Goal: Task Accomplishment & Management: Manage account settings

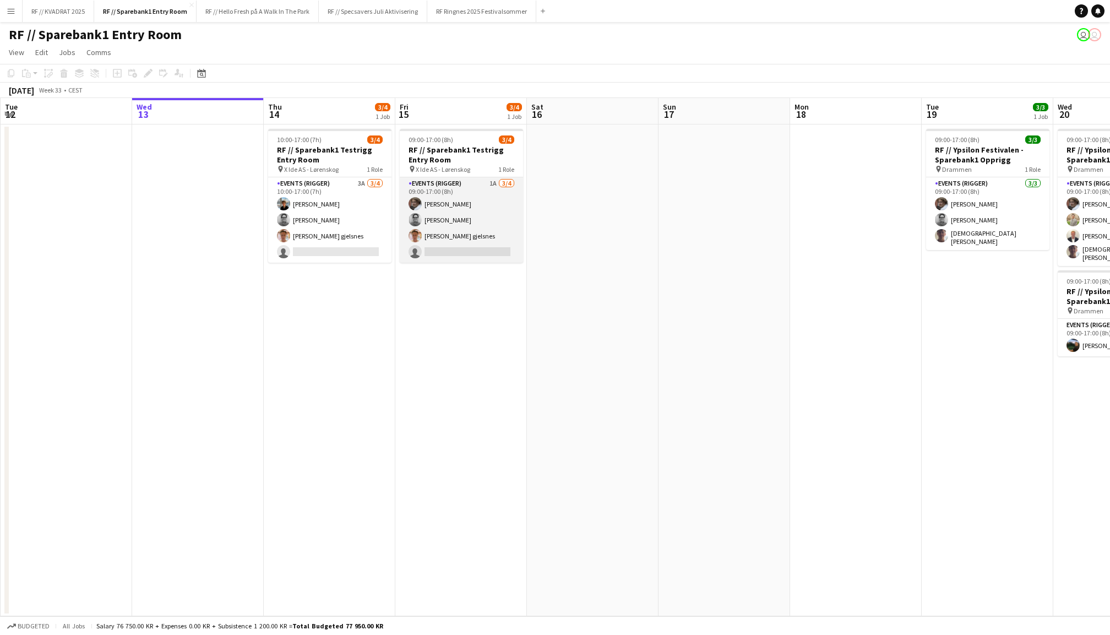
click at [461, 221] on app-card-role "Events (Rigger) 1A 3/4 09:00-17:00 (8h) Jesper Roth Christian Jensen Ludvig Kar…" at bounding box center [461, 219] width 123 height 85
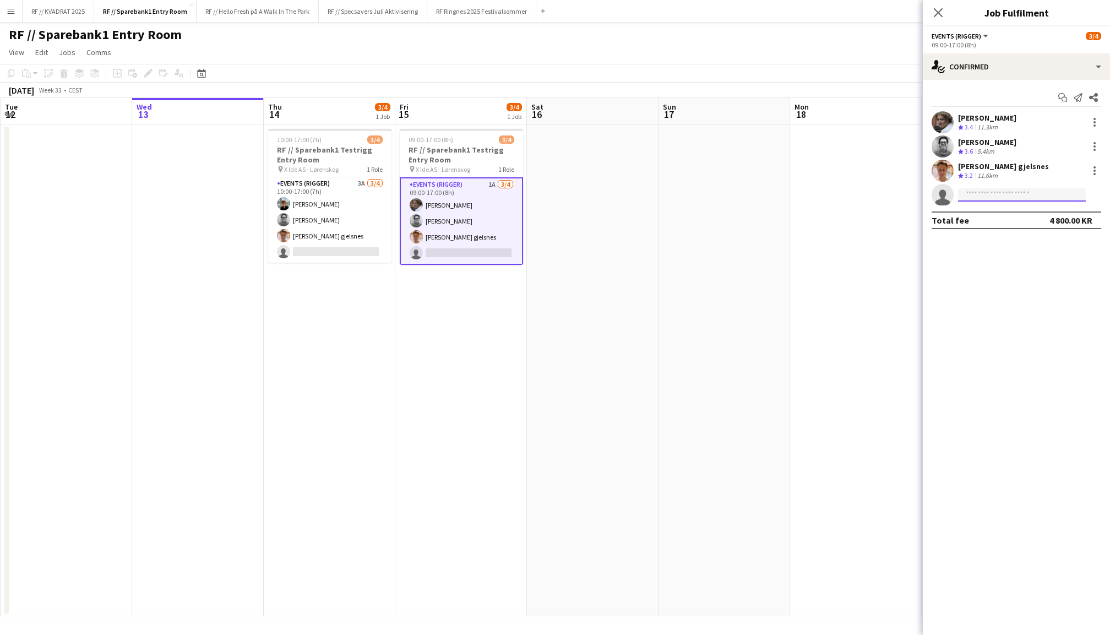
click at [1005, 194] on input at bounding box center [1022, 194] width 128 height 13
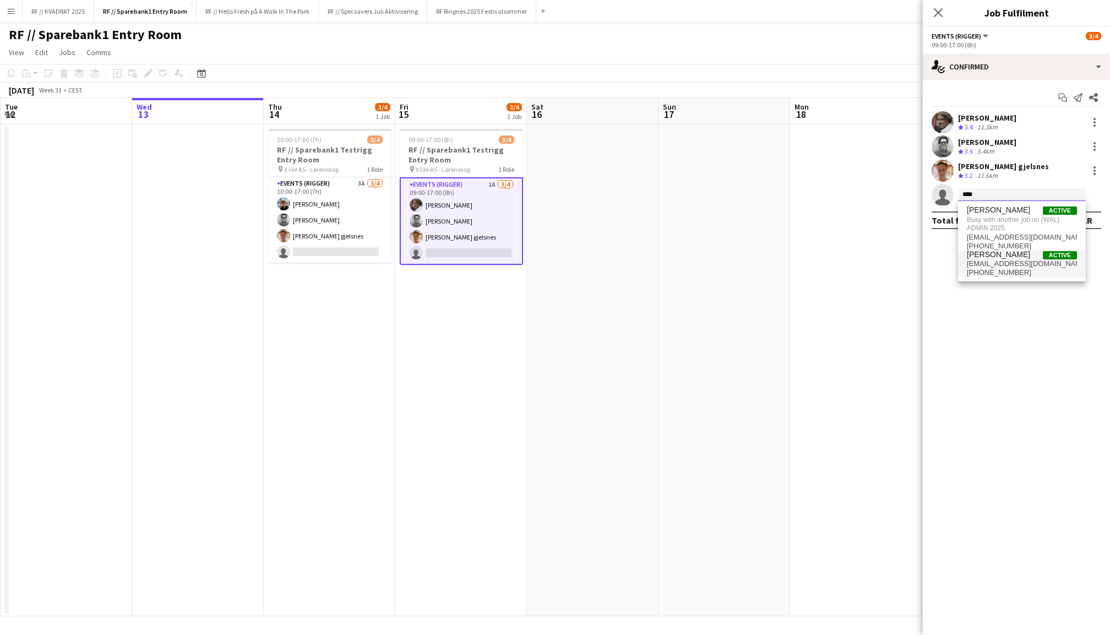
type input "****"
click at [1014, 259] on span "lennoiboy@gmail.com" at bounding box center [1022, 263] width 110 height 9
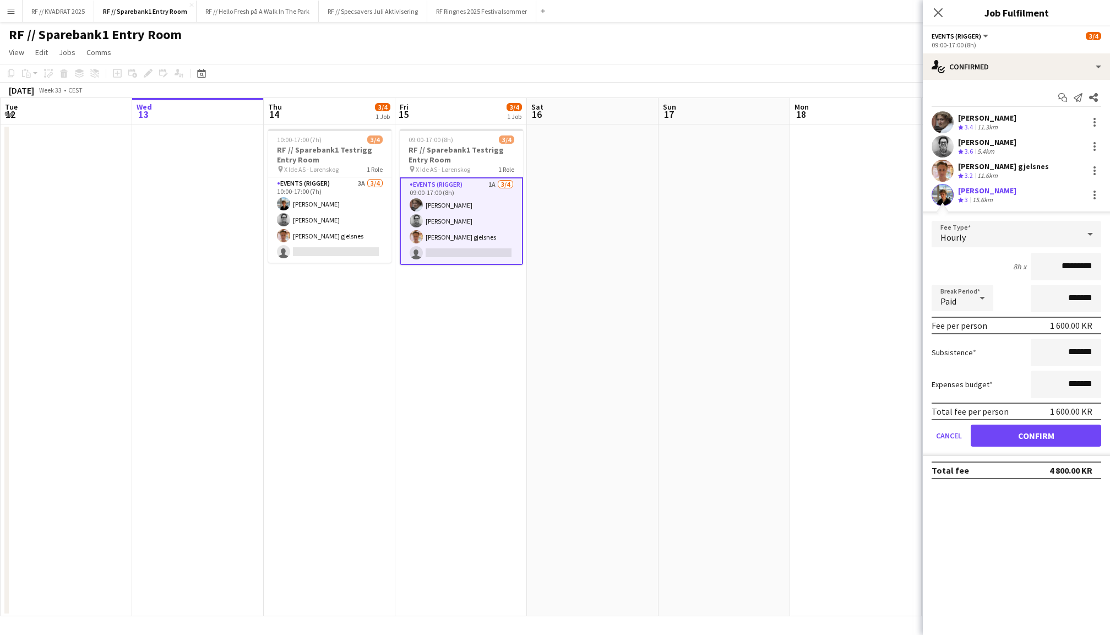
click at [1042, 430] on button "Confirm" at bounding box center [1036, 436] width 130 height 22
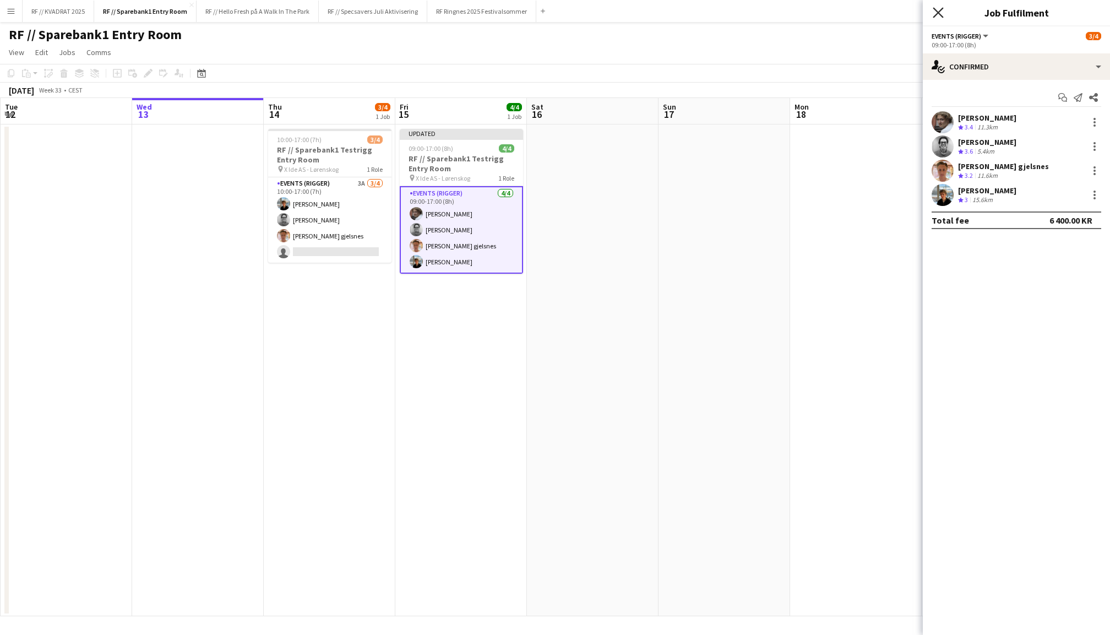
click at [934, 10] on icon "Close pop-in" at bounding box center [938, 12] width 10 height 10
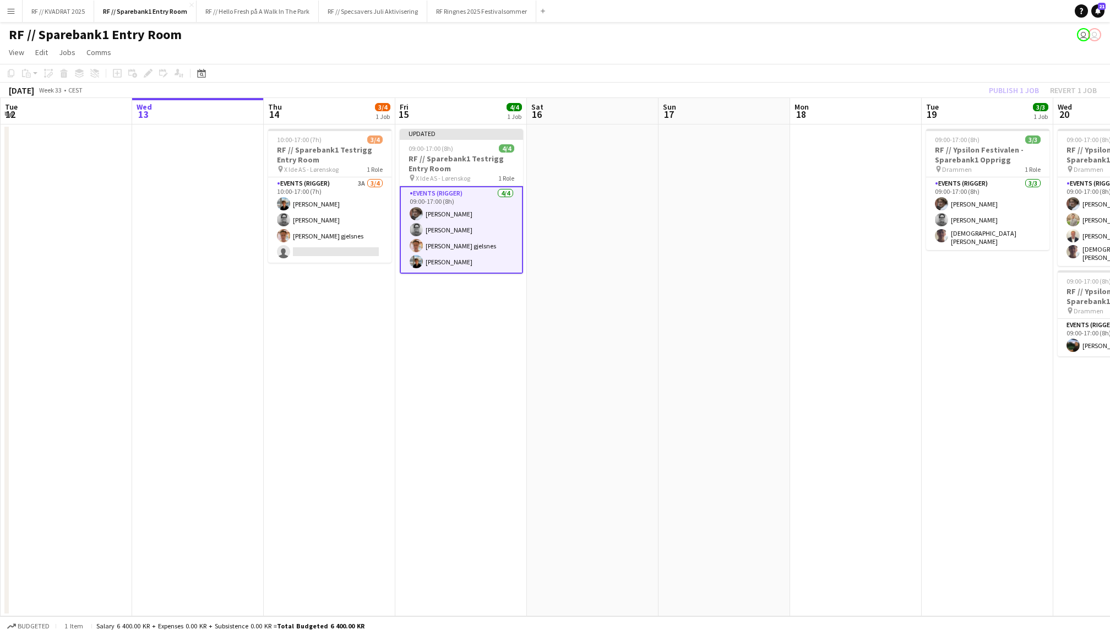
click at [1012, 87] on div "Publish 1 job Revert 1 job" at bounding box center [1043, 90] width 134 height 14
click at [1012, 87] on button "Publish 1 job" at bounding box center [1014, 90] width 59 height 14
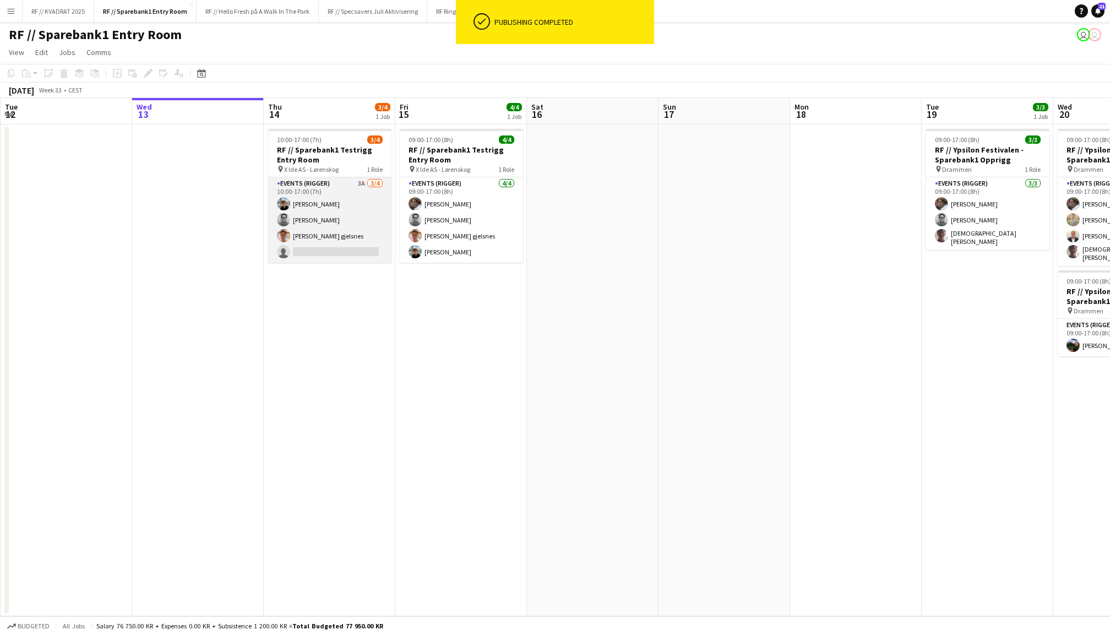
click at [335, 206] on app-card-role "Events (Rigger) 3A 3/4 10:00-17:00 (7h) Lennox Ossege Christian Jensen Ludvig K…" at bounding box center [329, 219] width 123 height 85
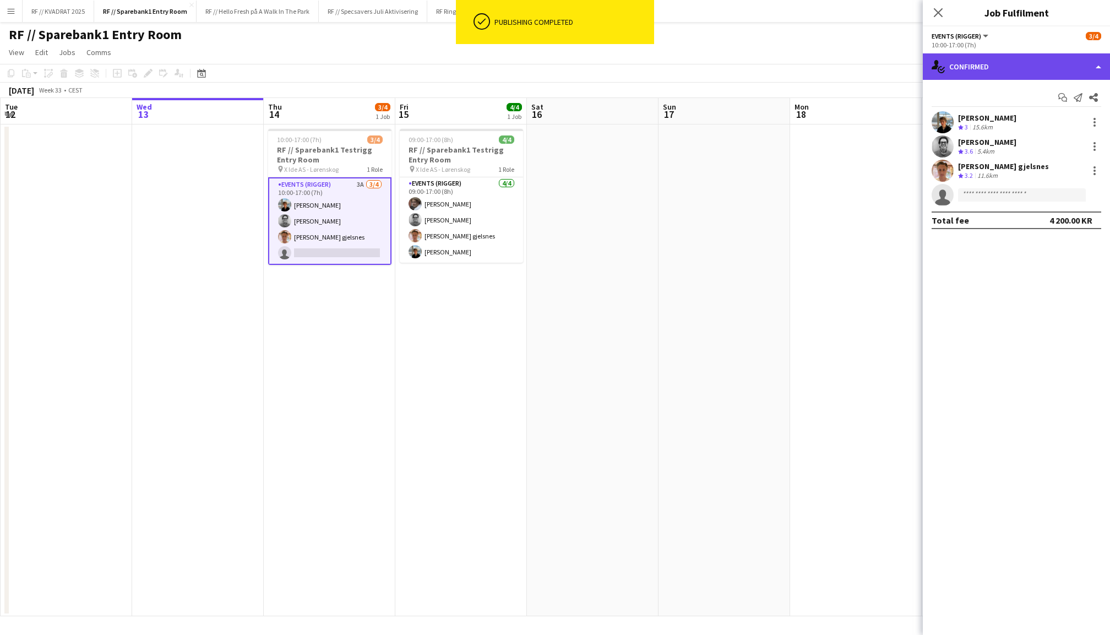
click at [1019, 63] on div "single-neutral-actions-check-2 Confirmed" at bounding box center [1016, 66] width 187 height 26
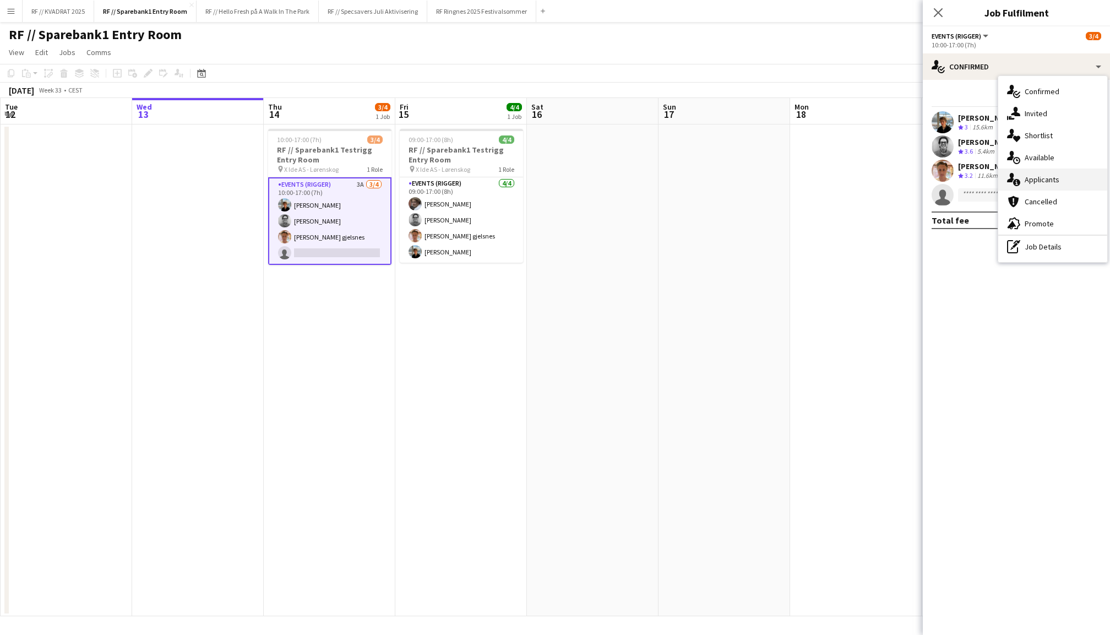
click at [1040, 170] on div "single-neutral-actions-information Applicants" at bounding box center [1052, 179] width 109 height 22
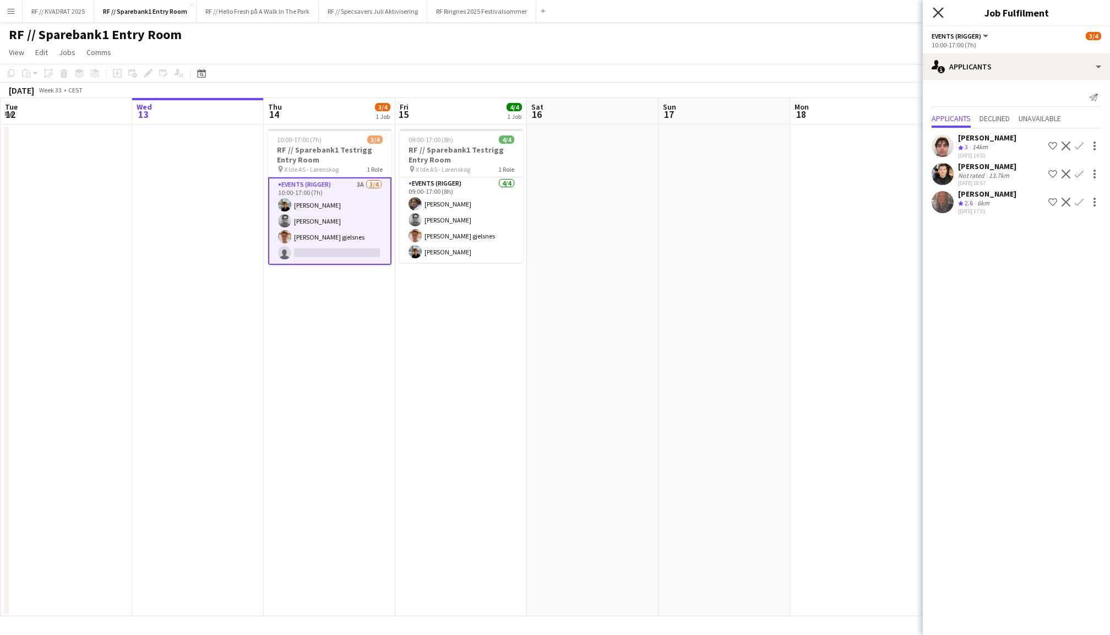
click at [934, 10] on icon "Close pop-in" at bounding box center [938, 12] width 10 height 10
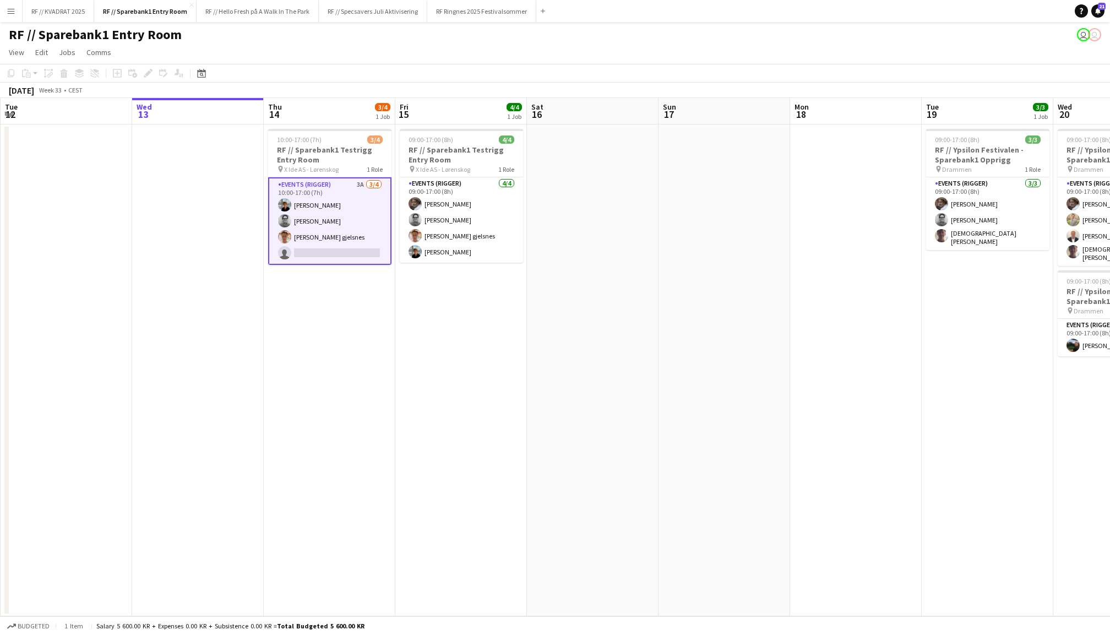
click at [640, 239] on app-date-cell at bounding box center [593, 370] width 132 height 492
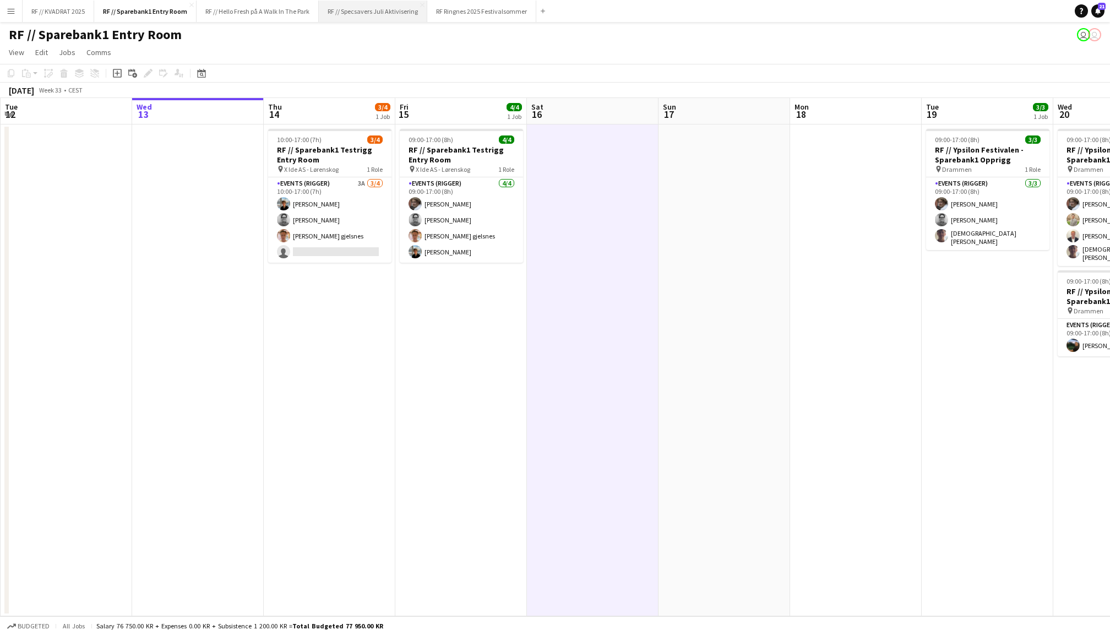
scroll to position [0, 1]
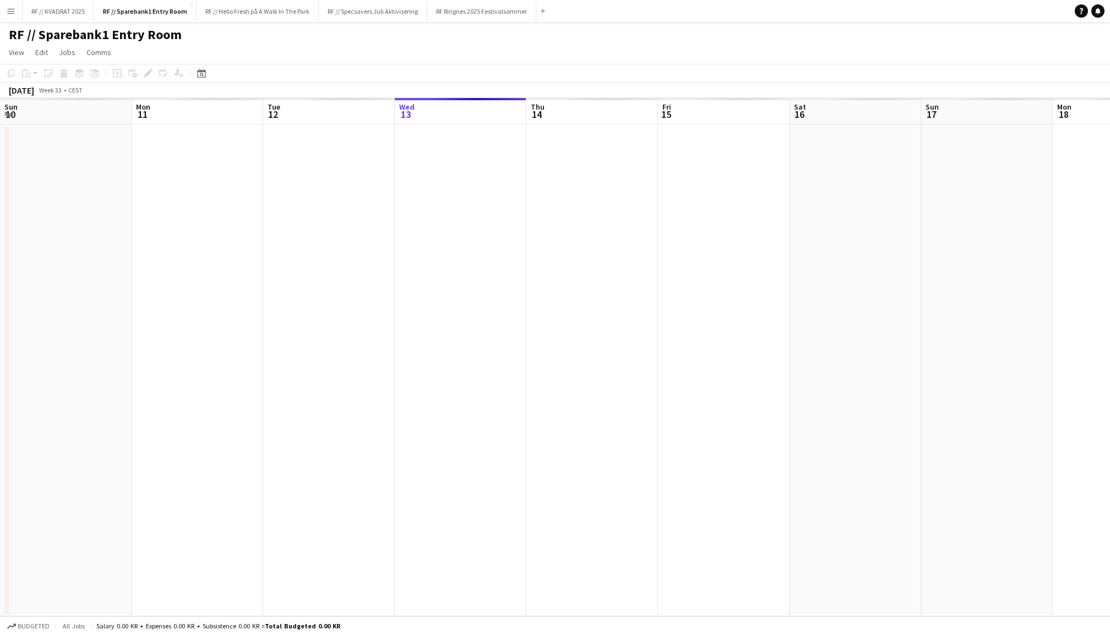
scroll to position [0, 263]
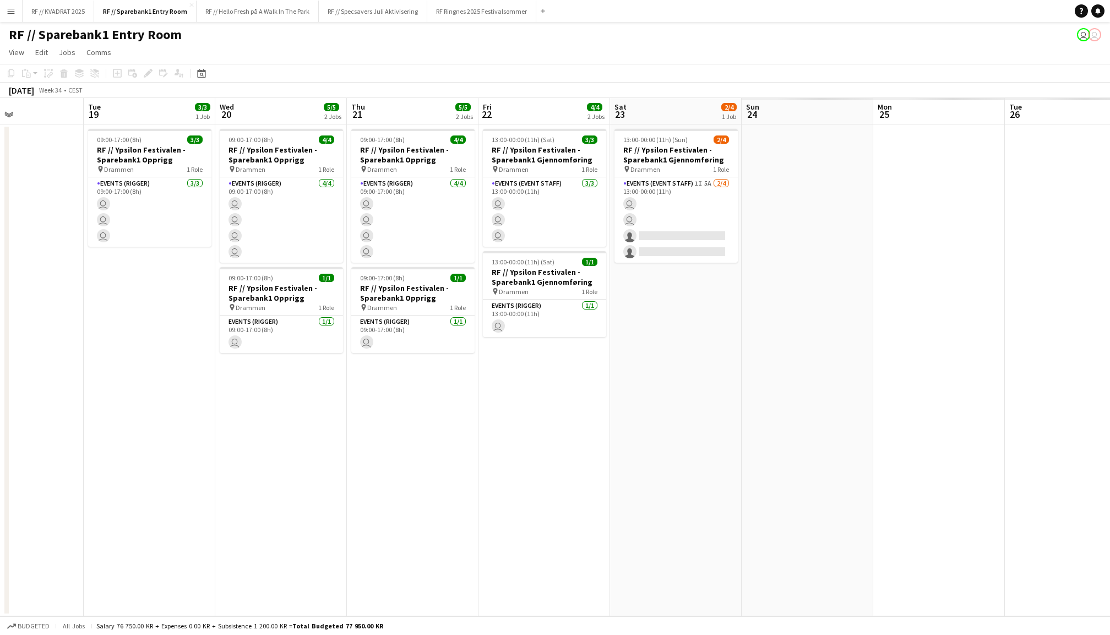
scroll to position [0, 311]
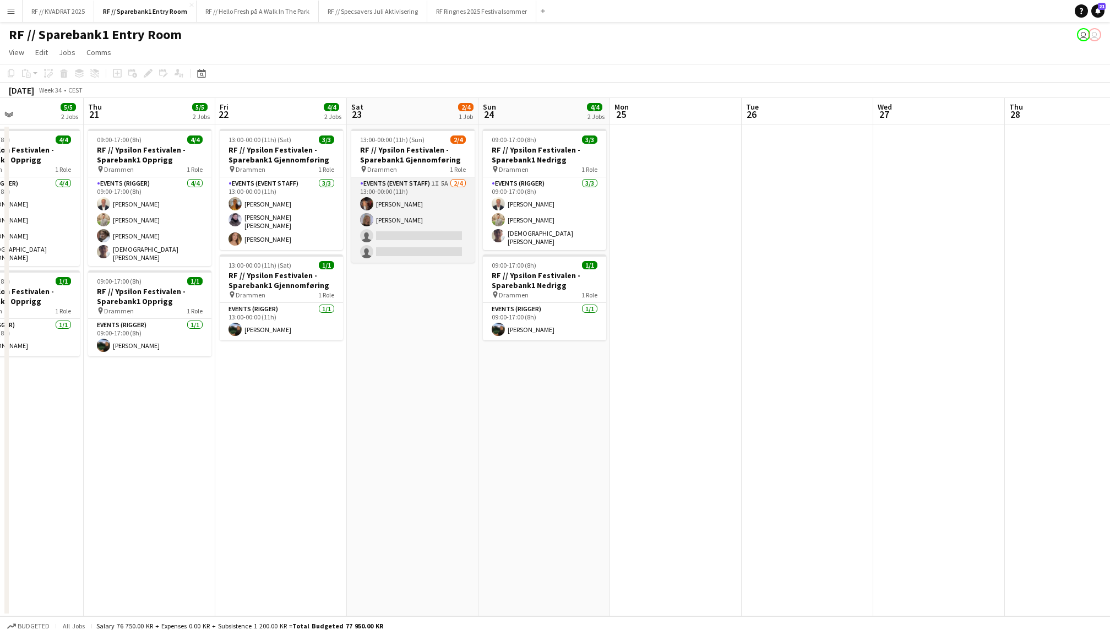
click at [406, 198] on app-card-role "Events (Event Staff) 1I 5A [DATE] 13:00-00:00 (11h) [PERSON_NAME] [PERSON_NAME]…" at bounding box center [412, 219] width 123 height 85
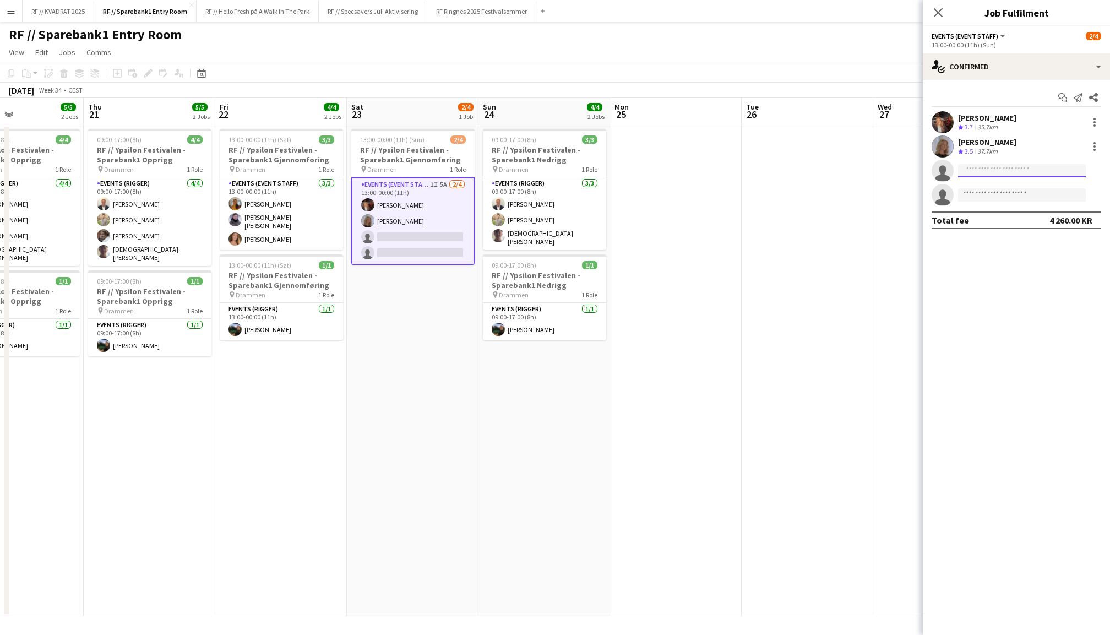
click at [1014, 164] on input at bounding box center [1022, 170] width 128 height 13
type input "******"
click at [1027, 199] on span "+4795827046" at bounding box center [1022, 203] width 110 height 9
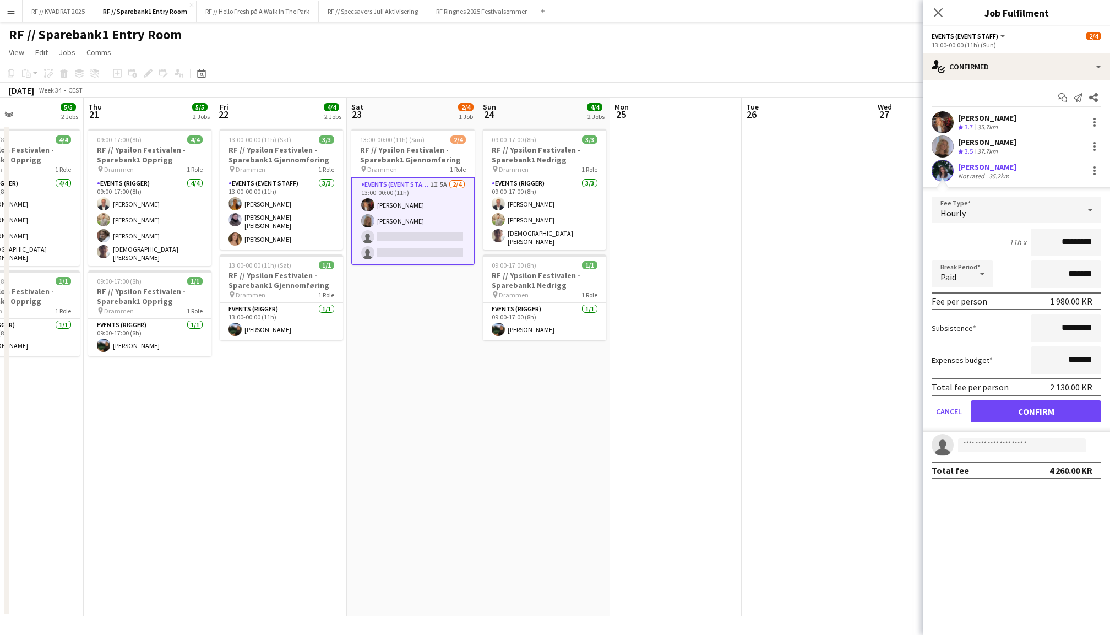
click at [949, 168] on app-user-avatar at bounding box center [943, 171] width 22 height 22
click at [972, 168] on div "Sara Myklebust Eggen" at bounding box center [987, 167] width 58 height 10
click at [941, 168] on app-user-avatar at bounding box center [943, 171] width 22 height 22
click at [1036, 415] on button "Confirm" at bounding box center [1036, 411] width 130 height 22
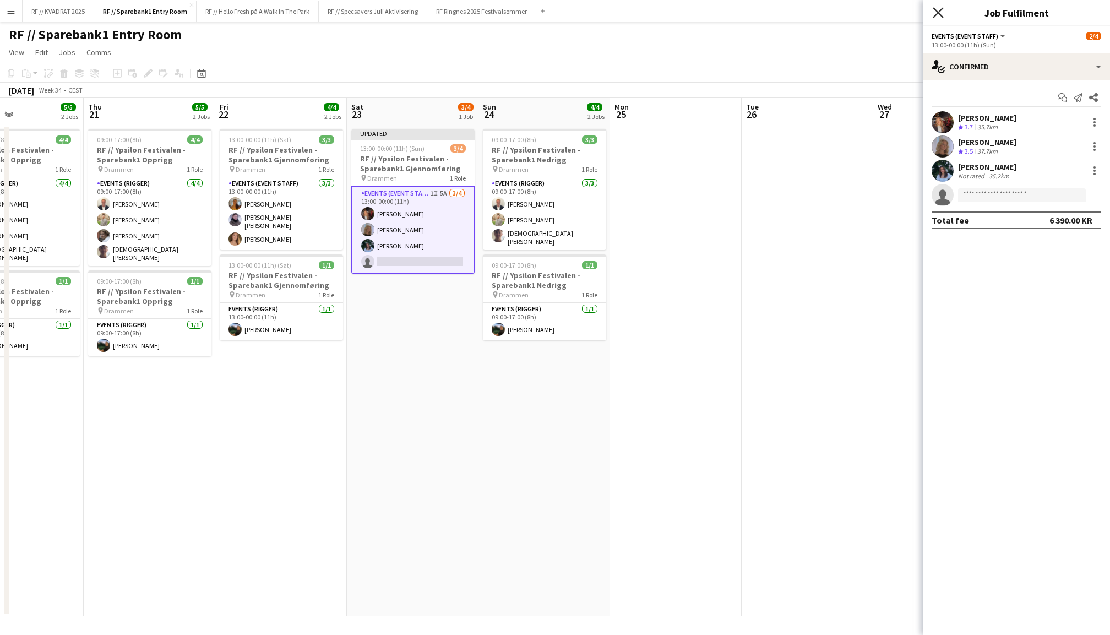
click at [937, 14] on icon "Close pop-in" at bounding box center [938, 12] width 10 height 10
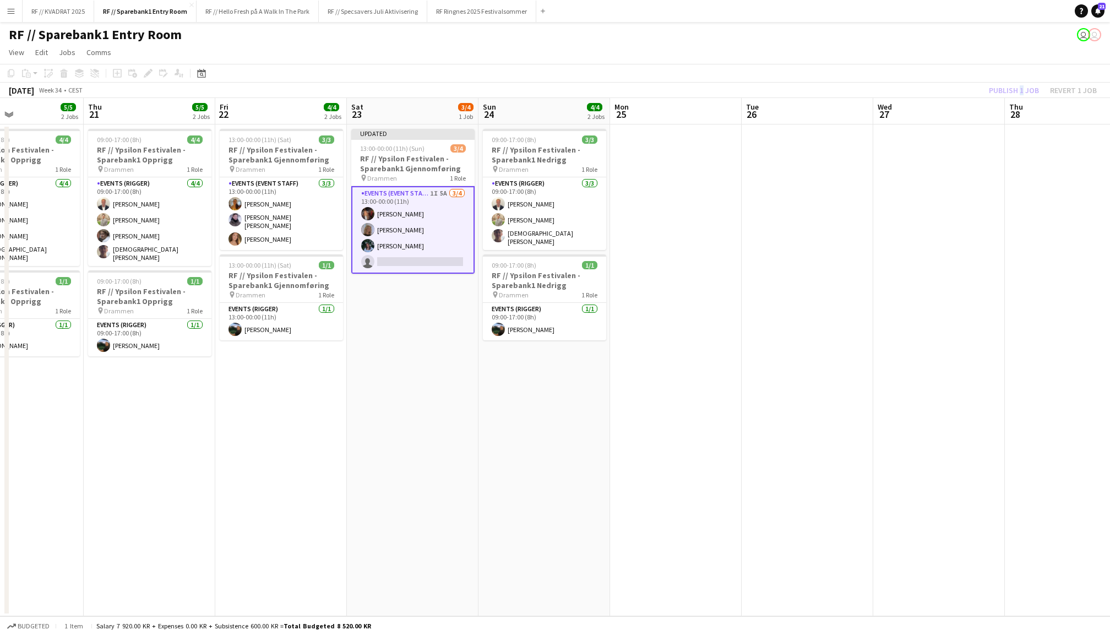
click at [1019, 91] on div "Publish 1 job Revert 1 job" at bounding box center [1043, 90] width 134 height 14
click at [1019, 91] on button "Publish 1 job" at bounding box center [1014, 90] width 59 height 14
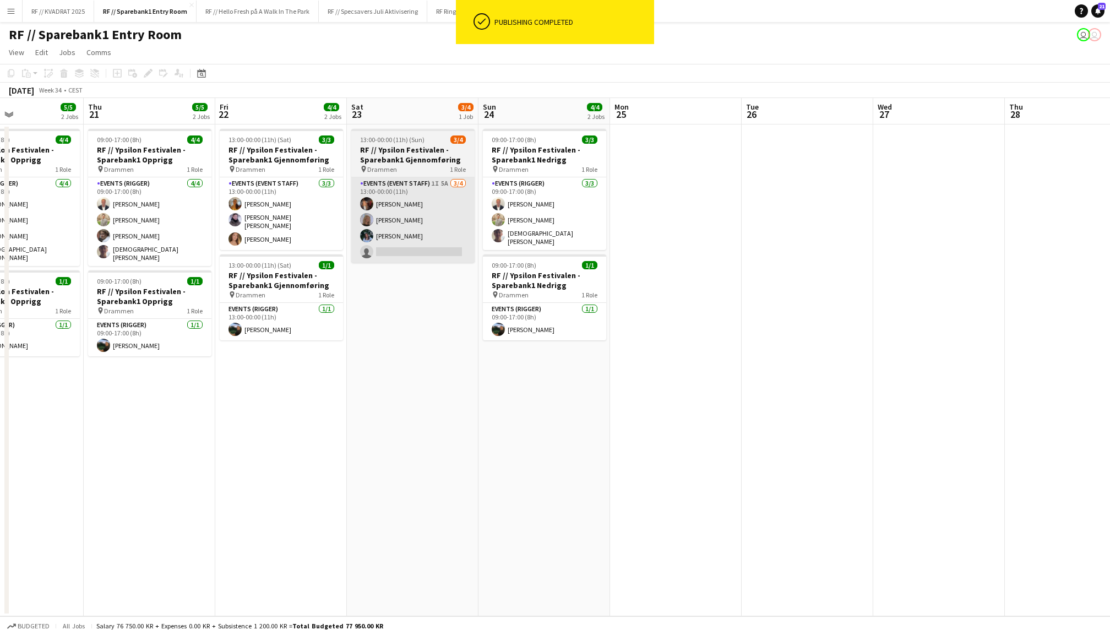
click at [419, 214] on app-card-role "Events (Event Staff) 1I 5A 3/4 13:00-00:00 (11h) Carla Broschè Maria Egeland Sa…" at bounding box center [412, 219] width 123 height 85
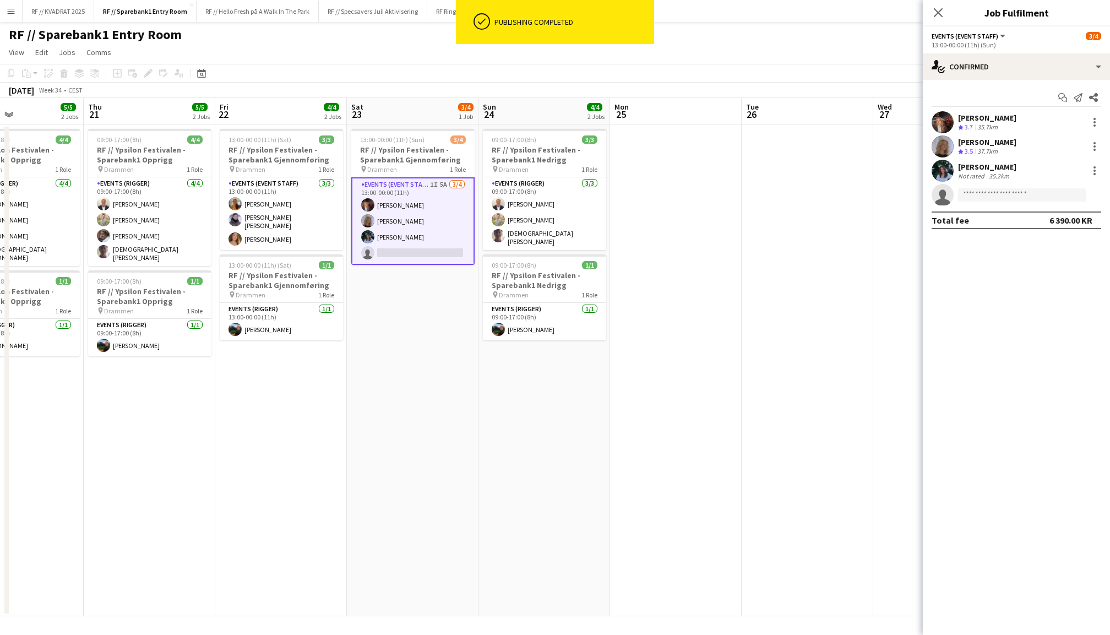
click at [958, 166] on div "Sara Myklebust Eggen" at bounding box center [987, 167] width 58 height 10
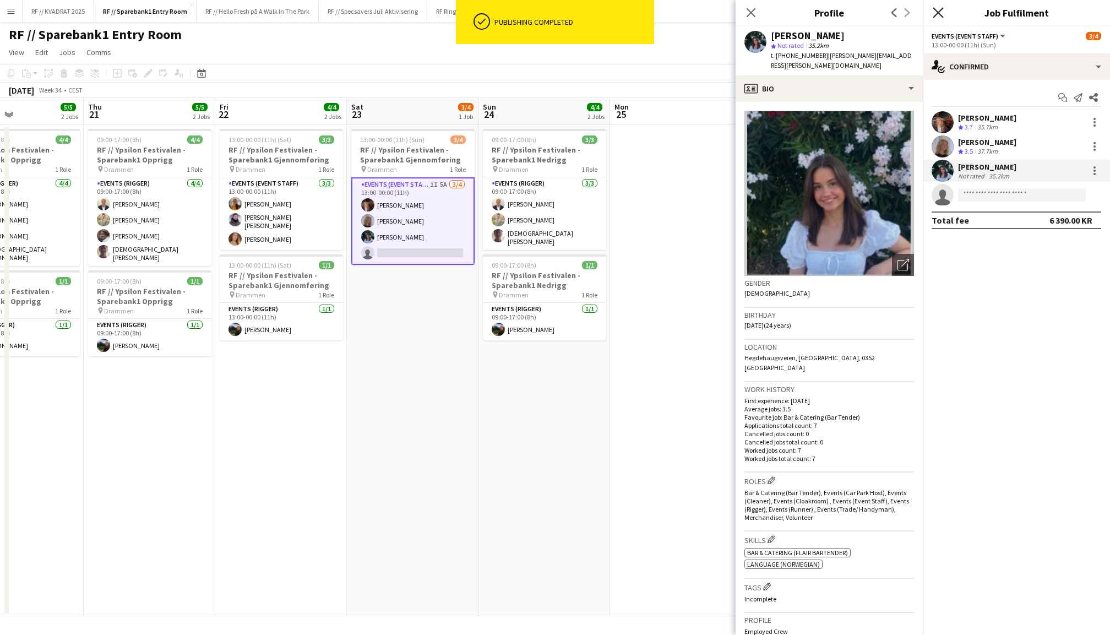
click at [941, 9] on icon at bounding box center [938, 12] width 10 height 10
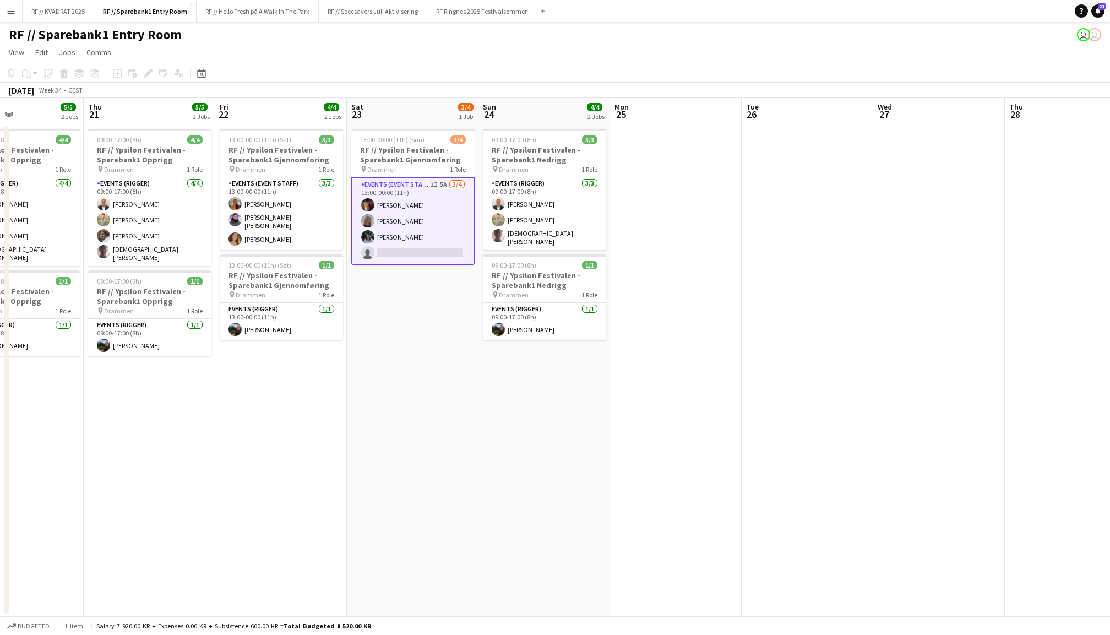
scroll to position [0, 311]
click at [688, 382] on app-date-cell at bounding box center [677, 370] width 132 height 492
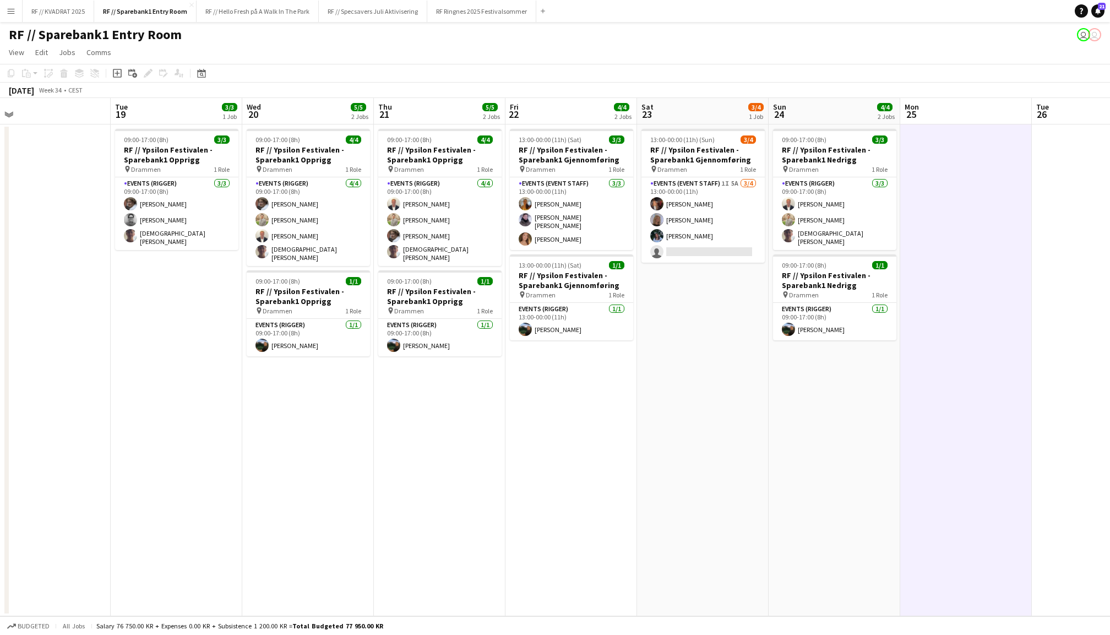
scroll to position [0, 281]
